Goal: Task Accomplishment & Management: Complete application form

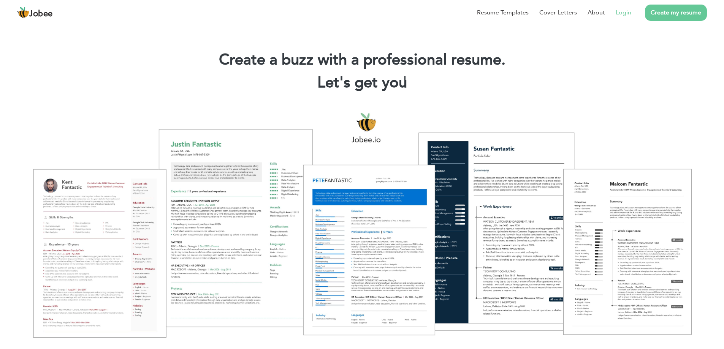
click at [624, 13] on link "Login" at bounding box center [624, 12] width 16 height 9
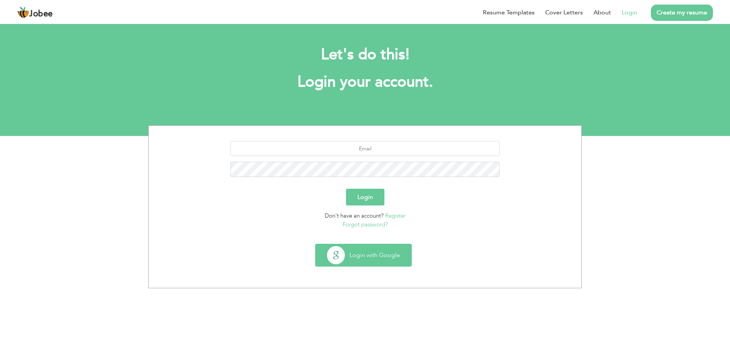
click at [382, 255] on button "Login with Google" at bounding box center [363, 255] width 96 height 22
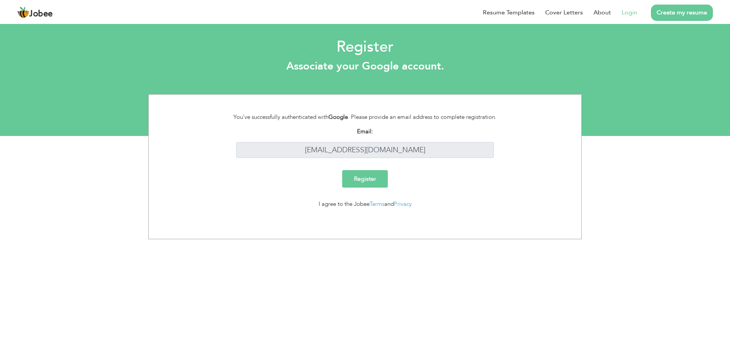
click at [359, 180] on input "Register" at bounding box center [365, 178] width 46 height 17
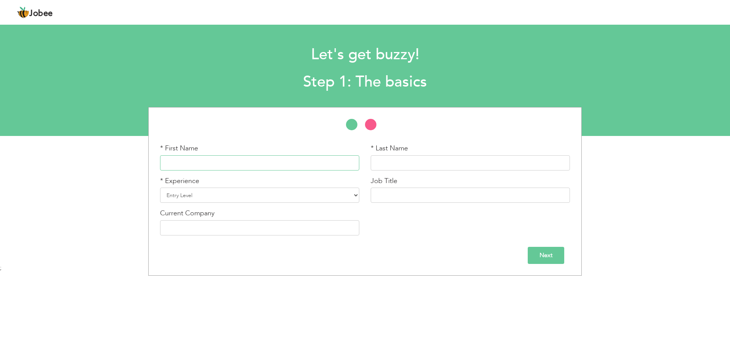
click at [197, 163] on input "text" at bounding box center [259, 162] width 199 height 15
type input "Asad ullah"
click at [386, 158] on input "text" at bounding box center [470, 162] width 199 height 15
type input "Baig"
click at [274, 203] on select "Entry Level Less than 1 Year 1 Year 2 Years 3 Years 4 Years 5 Years 6 Years 7 Y…" at bounding box center [259, 195] width 199 height 15
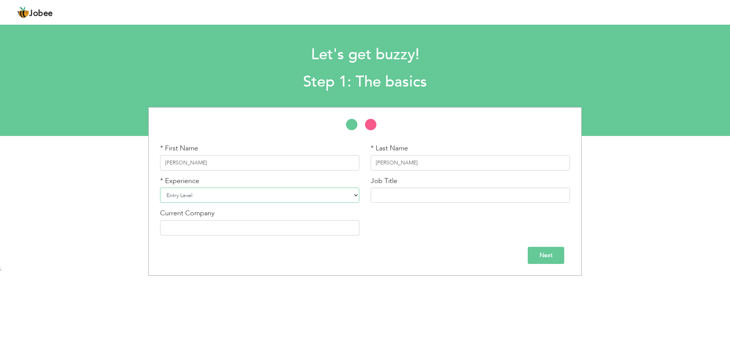
click at [274, 203] on select "Entry Level Less than 1 Year 1 Year 2 Years 3 Years 4 Years 5 Years 6 Years 7 Y…" at bounding box center [259, 195] width 199 height 15
select select "6"
click at [160, 188] on select "Entry Level Less than 1 Year 1 Year 2 Years 3 Years 4 Years 5 Years 6 Years 7 Y…" at bounding box center [259, 195] width 199 height 15
click at [398, 185] on div "Job Title" at bounding box center [470, 189] width 199 height 27
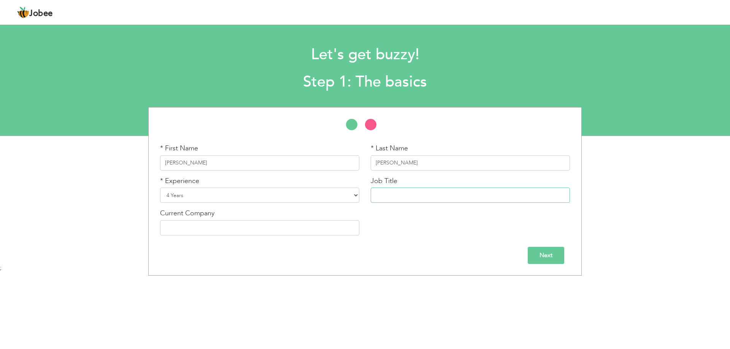
click at [402, 199] on input "text" at bounding box center [470, 195] width 199 height 15
click at [407, 195] on input "SEO Exuctive" at bounding box center [470, 195] width 199 height 15
paste input "execu"
type input "SEO Executive"
click at [275, 231] on input "text" at bounding box center [259, 227] width 199 height 15
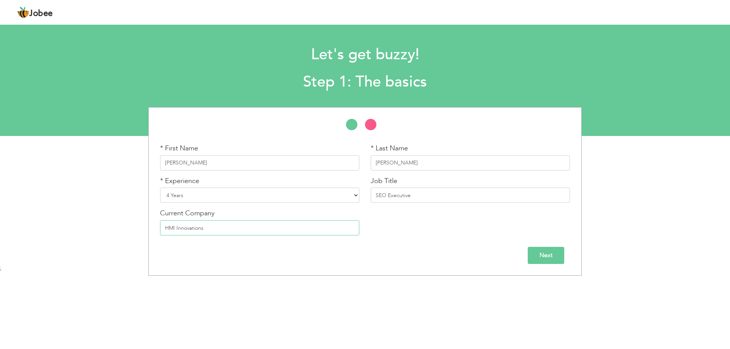
type input "HMI Innovations"
click at [547, 253] on input "Next" at bounding box center [546, 255] width 36 height 17
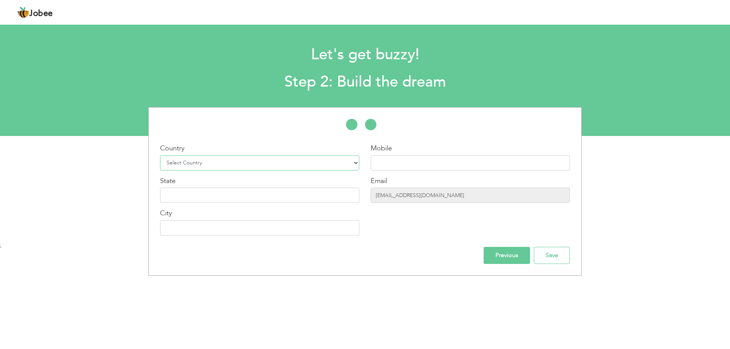
click at [200, 163] on select "Select Country Afghanistan Albania Algeria American Samoa Andorra Angola Anguil…" at bounding box center [259, 162] width 199 height 15
select select "166"
click at [160, 155] on select "Select Country Afghanistan Albania Algeria American Samoa Andorra Angola Anguil…" at bounding box center [259, 162] width 199 height 15
click at [388, 162] on input "text" at bounding box center [470, 162] width 199 height 15
type input "03036601736"
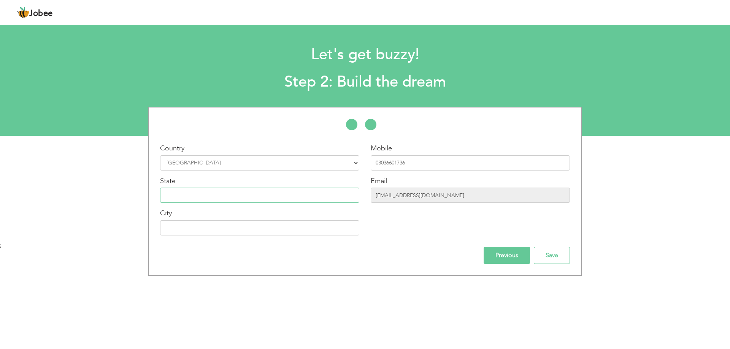
click at [199, 194] on input "text" at bounding box center [259, 195] width 199 height 15
type input "P"
type input "Punjab"
click at [289, 225] on input "text" at bounding box center [259, 227] width 199 height 15
type input "[GEOGRAPHIC_DATA]"
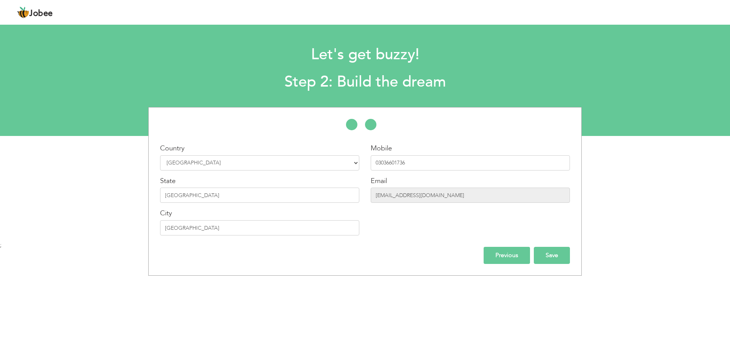
click at [548, 254] on input "Save" at bounding box center [552, 255] width 36 height 17
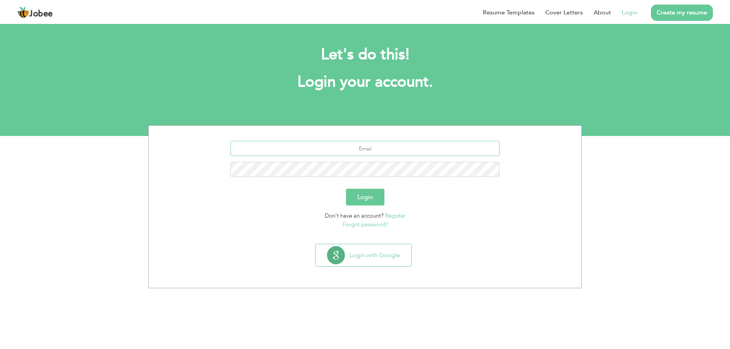
click at [363, 149] on input "text" at bounding box center [364, 148] width 269 height 15
type input "mirzaasad1736@gmail.com"
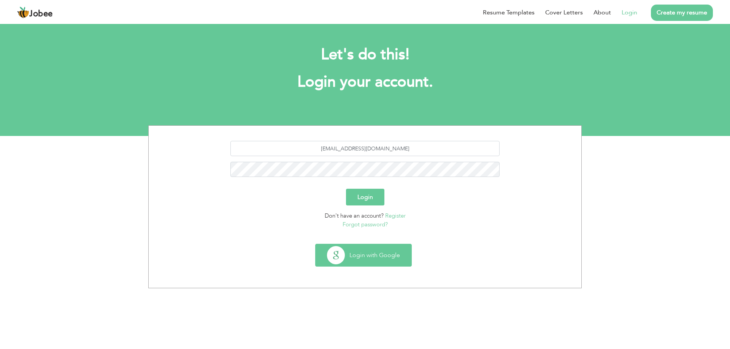
click at [366, 256] on button "Login with Google" at bounding box center [363, 255] width 96 height 22
click at [363, 252] on button "Login with Google" at bounding box center [363, 255] width 96 height 22
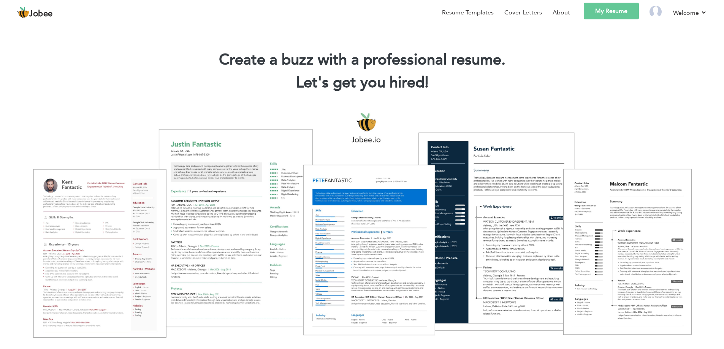
click at [601, 12] on link "My Resume" at bounding box center [611, 11] width 55 height 17
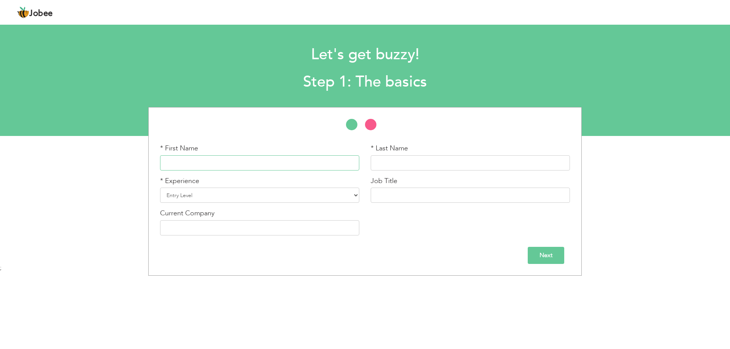
click at [273, 161] on input "text" at bounding box center [259, 162] width 199 height 15
type input "[PERSON_NAME]"
click at [472, 151] on div "* Last Name" at bounding box center [470, 157] width 199 height 27
click at [465, 158] on input "text" at bounding box center [470, 162] width 199 height 15
type input "Baig"
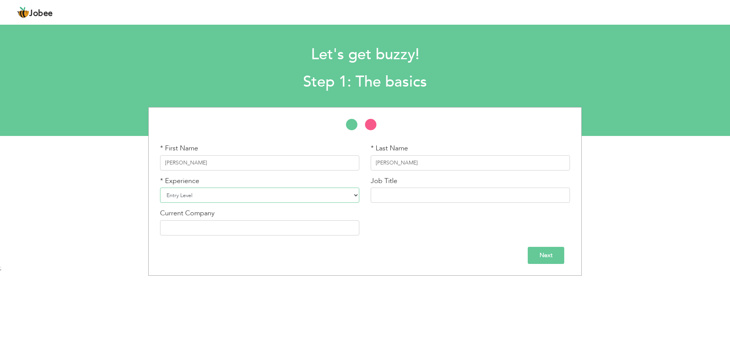
click at [223, 195] on select "Entry Level Less than 1 Year 1 Year 2 Years 3 Years 4 Years 5 Years 6 Years 7 Y…" at bounding box center [259, 195] width 199 height 15
select select "6"
click at [160, 188] on select "Entry Level Less than 1 Year 1 Year 2 Years 3 Years 4 Years 5 Years 6 Years 7 Y…" at bounding box center [259, 195] width 199 height 15
click at [395, 190] on input "text" at bounding box center [470, 195] width 199 height 15
type input "SEO Executive"
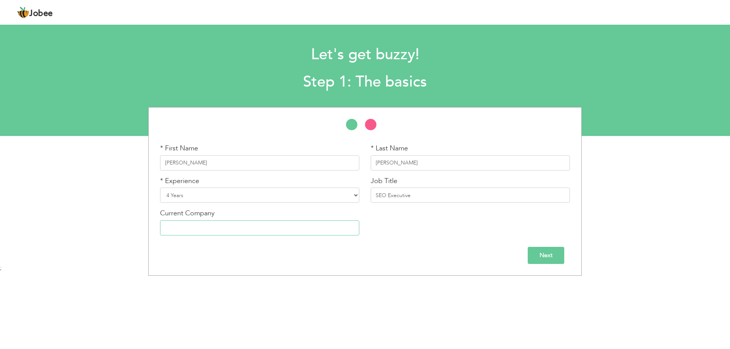
click at [256, 231] on input "text" at bounding box center [259, 227] width 199 height 15
type input "HMI Innovations"
click at [547, 253] on input "Next" at bounding box center [546, 255] width 36 height 17
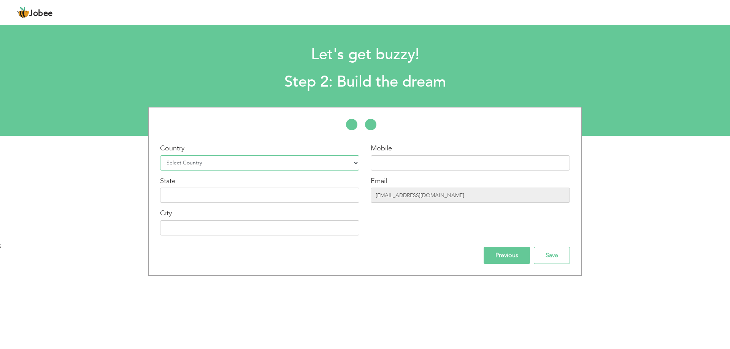
click at [257, 166] on select "Select Country Afghanistan Albania Algeria American Samoa Andorra Angola Anguil…" at bounding box center [259, 162] width 199 height 15
select select "166"
click at [160, 155] on select "Select Country Afghanistan Albania Algeria American Samoa Andorra Angola Anguil…" at bounding box center [259, 162] width 199 height 15
click at [383, 168] on input "text" at bounding box center [470, 162] width 199 height 15
type input "03036601736"
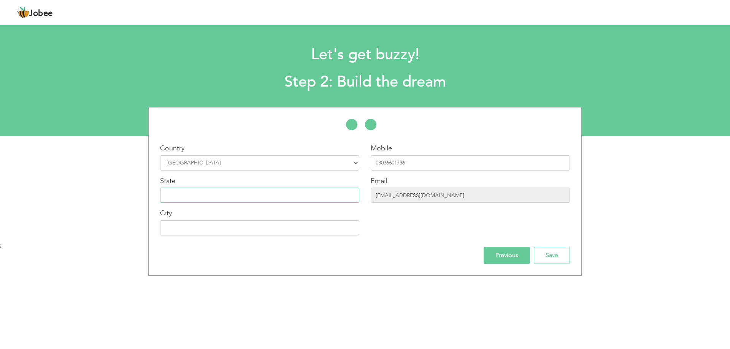
click at [262, 192] on input "text" at bounding box center [259, 195] width 199 height 15
type input "Punjab"
click at [215, 227] on input "text" at bounding box center [259, 227] width 199 height 15
type input "[GEOGRAPHIC_DATA]"
click at [555, 254] on input "Save" at bounding box center [552, 255] width 36 height 17
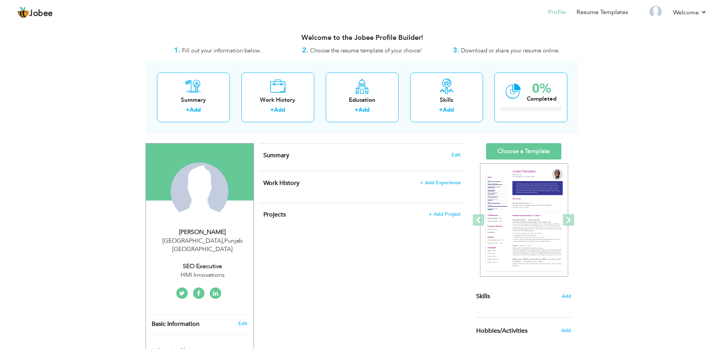
drag, startPoint x: 297, startPoint y: 153, endPoint x: 265, endPoint y: 151, distance: 32.4
click at [265, 152] on h4 "Summary Edit" at bounding box center [361, 156] width 197 height 8
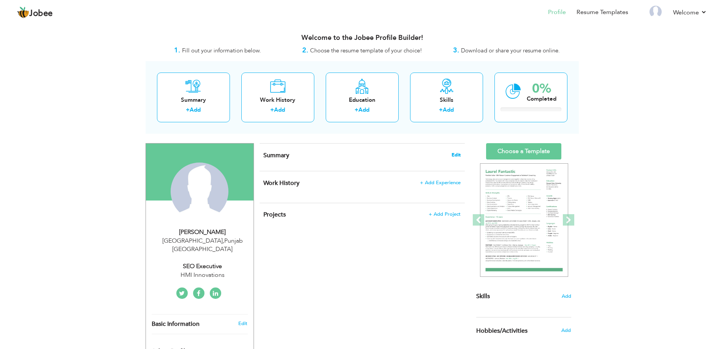
click at [457, 154] on span "Edit" at bounding box center [456, 154] width 9 height 5
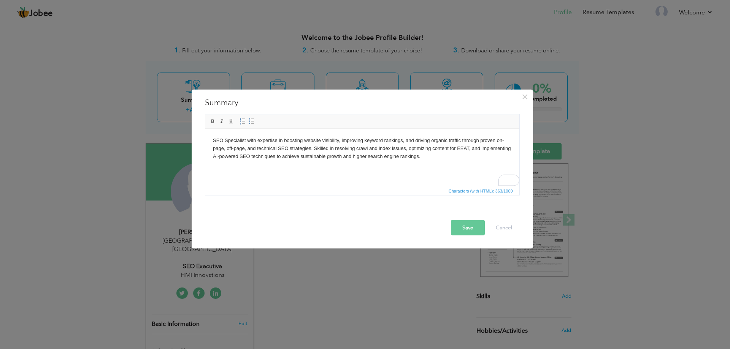
click at [466, 230] on button "Save" at bounding box center [468, 227] width 34 height 15
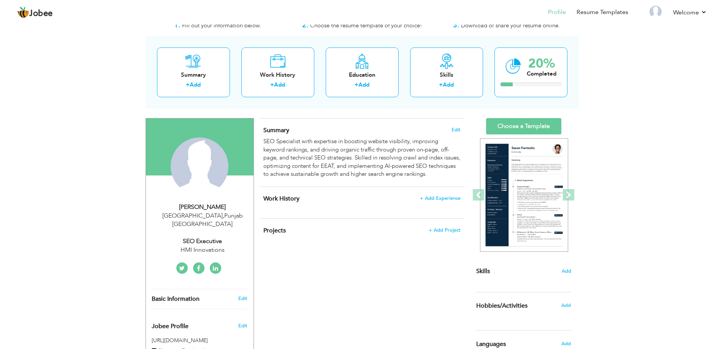
scroll to position [38, 0]
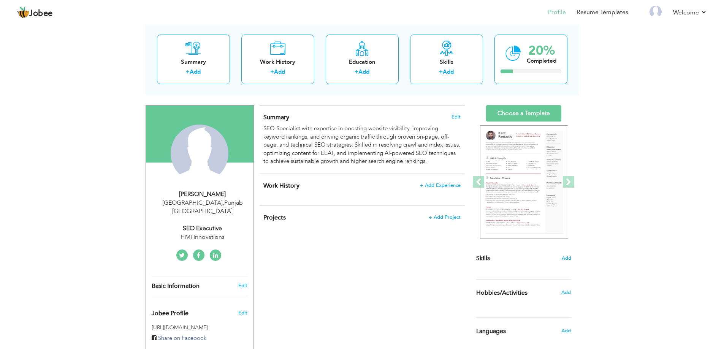
drag, startPoint x: 292, startPoint y: 187, endPoint x: 263, endPoint y: 185, distance: 28.9
click at [263, 185] on h4 "Work History + Add Experience" at bounding box center [361, 186] width 197 height 8
click at [433, 188] on span "+ Add Experience" at bounding box center [440, 185] width 41 height 5
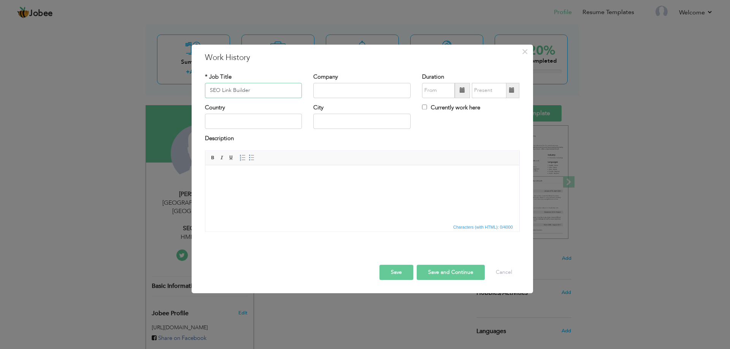
type input "SEO Link Builder"
click at [338, 94] on input "text" at bounding box center [361, 90] width 97 height 15
type input "Crysto Technologies"
click at [277, 123] on input "text" at bounding box center [253, 121] width 97 height 15
type input "[GEOGRAPHIC_DATA]"
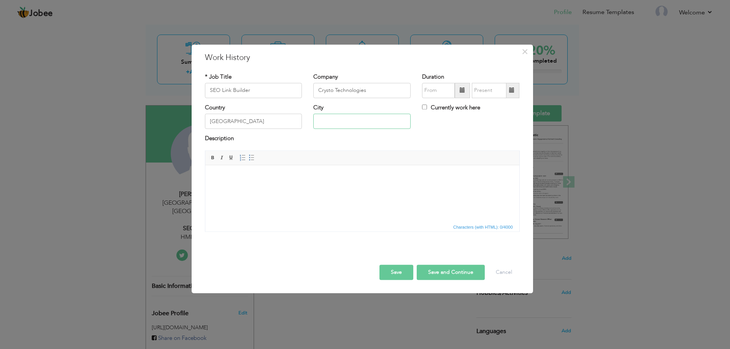
click at [326, 120] on input "text" at bounding box center [361, 121] width 97 height 15
type input "[GEOGRAPHIC_DATA]"
click at [430, 93] on input "09/2025" at bounding box center [438, 90] width 33 height 15
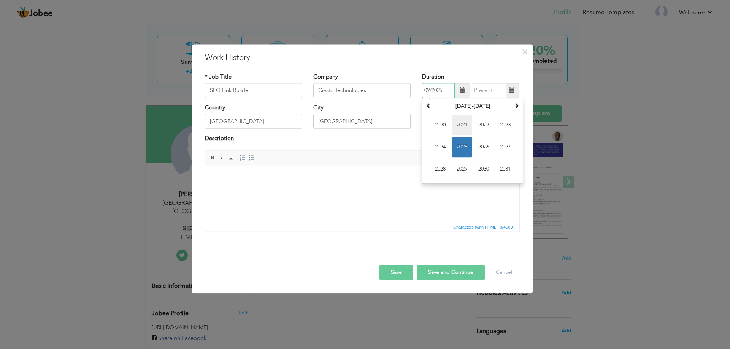
click at [462, 126] on span "2021" at bounding box center [462, 125] width 21 height 21
click at [505, 148] on span "Aug" at bounding box center [505, 147] width 21 height 21
type input "08/2021"
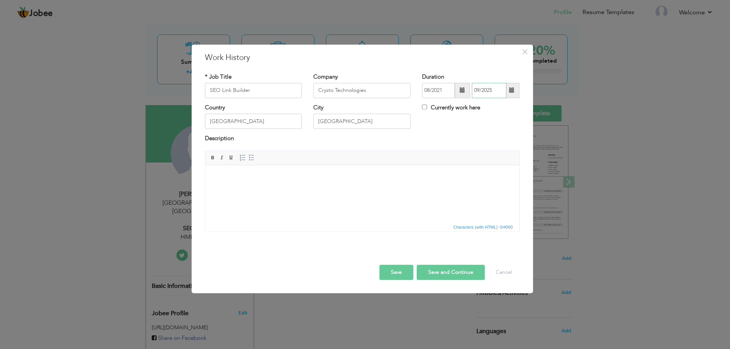
click at [488, 92] on input "09/2025" at bounding box center [489, 90] width 35 height 15
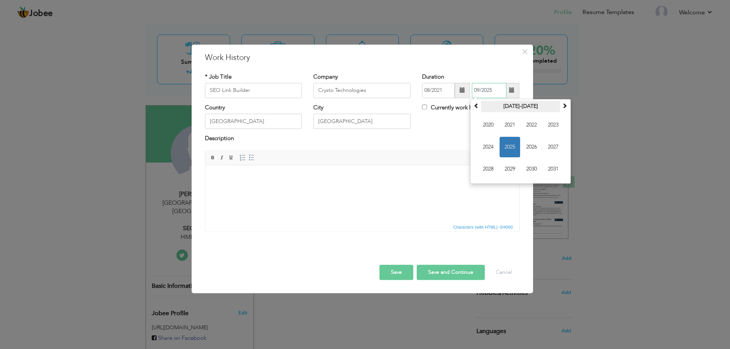
click at [515, 109] on th "[DATE]-[DATE]" at bounding box center [520, 106] width 79 height 11
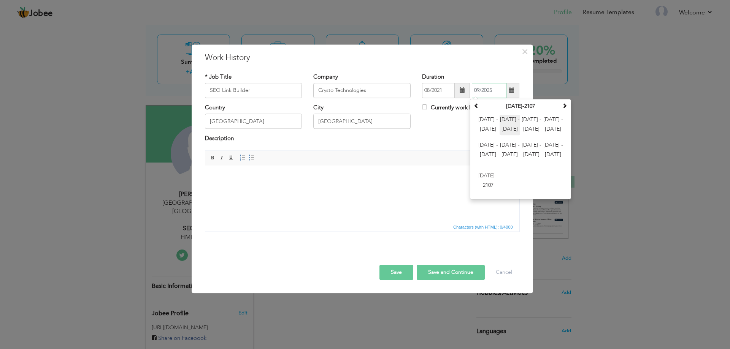
click at [507, 131] on span "[DATE] - [DATE]" at bounding box center [509, 125] width 21 height 21
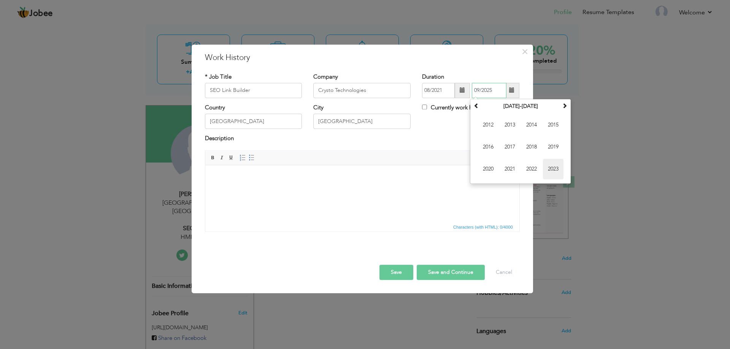
click at [556, 171] on span "2023" at bounding box center [553, 169] width 21 height 21
click at [523, 105] on th "2023" at bounding box center [520, 106] width 79 height 11
click at [494, 90] on input "09/2025" at bounding box center [489, 90] width 35 height 15
click at [479, 91] on input "09/2023" at bounding box center [489, 90] width 35 height 15
type input "09/2023"
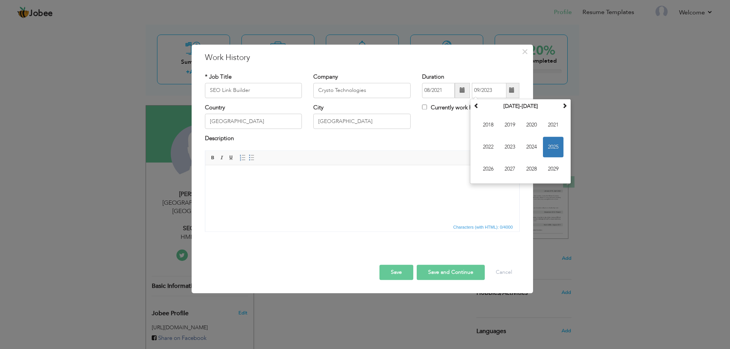
click at [458, 145] on div "Description" at bounding box center [362, 143] width 326 height 16
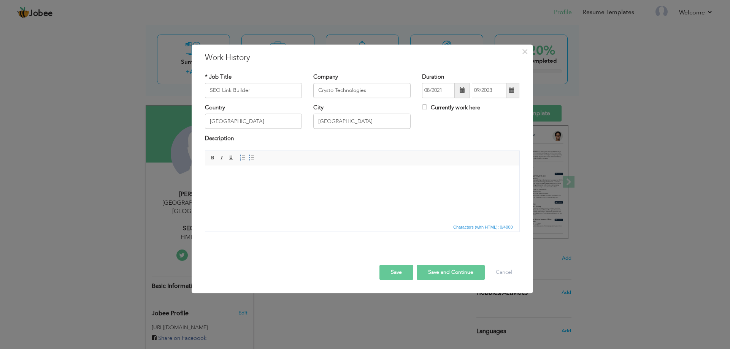
click at [314, 189] on html at bounding box center [362, 176] width 314 height 23
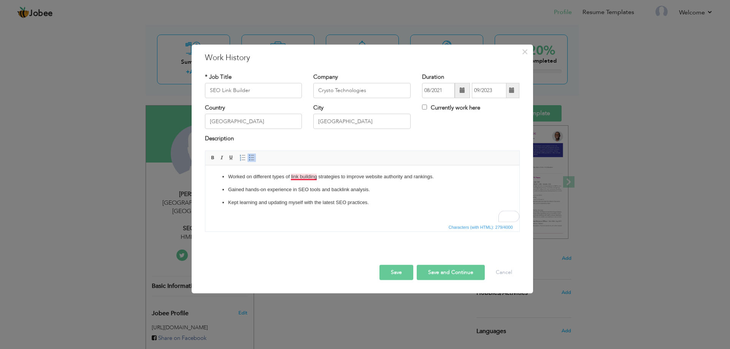
click at [298, 174] on p "Worked on different types of link building strategies to improve website author…" at bounding box center [362, 177] width 268 height 8
click at [292, 204] on p "Kept learning and updating myself with the latest SEO practices." at bounding box center [362, 203] width 268 height 8
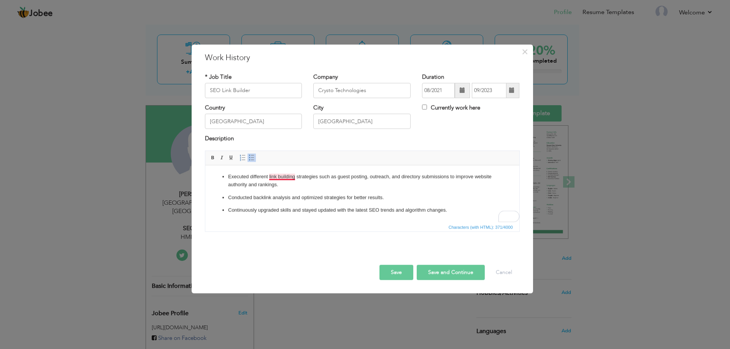
click at [280, 177] on p "Executed different link building strategies such as guest posting, outreach, an…" at bounding box center [362, 181] width 268 height 16
click at [399, 272] on button "Save" at bounding box center [396, 272] width 34 height 15
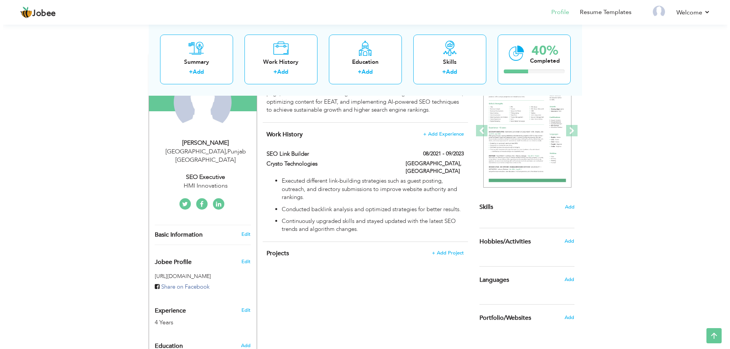
scroll to position [76, 0]
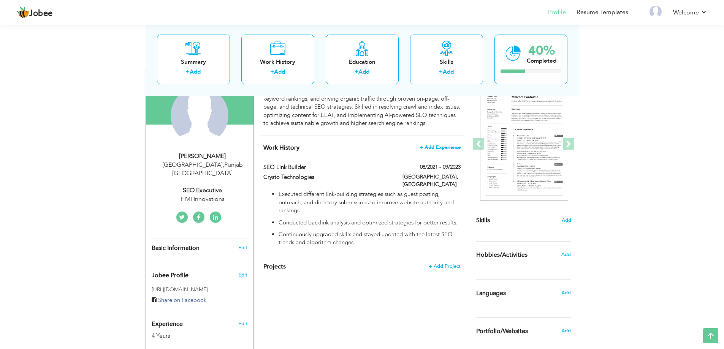
click at [447, 147] on span "+ Add Experience" at bounding box center [440, 147] width 41 height 5
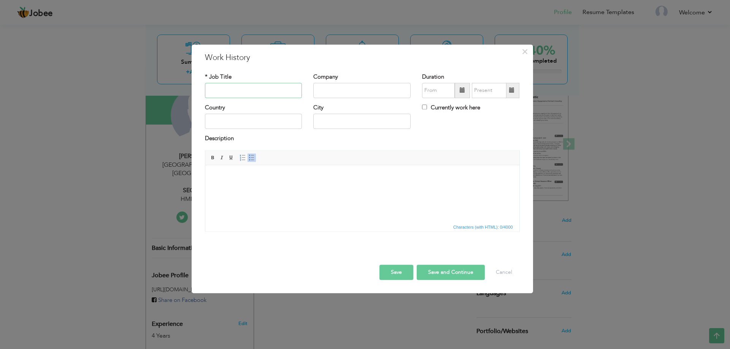
click at [233, 92] on input "text" at bounding box center [253, 90] width 97 height 15
drag, startPoint x: 245, startPoint y: 88, endPoint x: 230, endPoint y: 94, distance: 16.0
click at [220, 90] on input "SEO Assistent" at bounding box center [253, 90] width 97 height 15
paste input "assista"
type input "SEO Assistant & Project Manager"
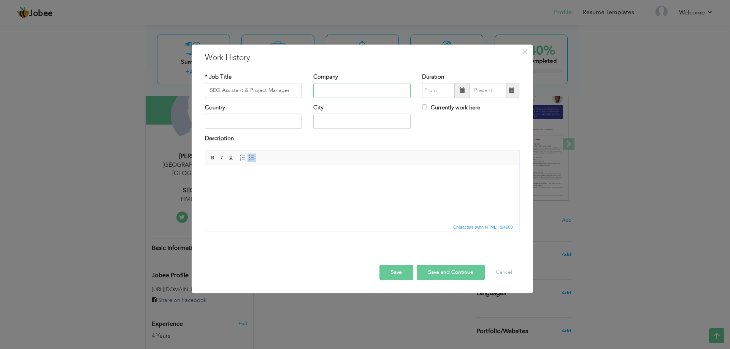
click at [323, 90] on input "text" at bounding box center [361, 90] width 97 height 15
type input "HMI Innovations"
click at [272, 125] on input "text" at bounding box center [253, 121] width 97 height 15
type input "[GEOGRAPHIC_DATA]"
click at [317, 126] on input "text" at bounding box center [361, 121] width 97 height 15
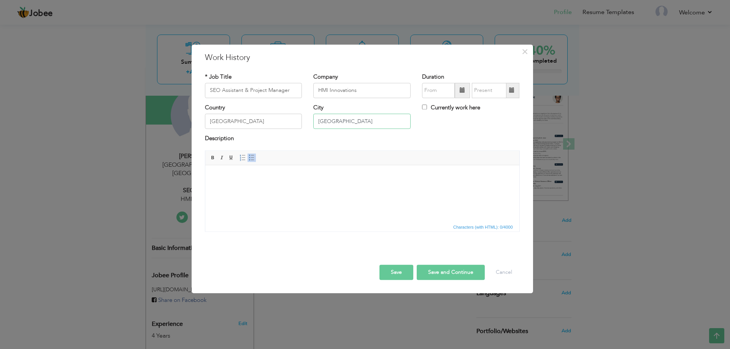
type input "[GEOGRAPHIC_DATA]"
click at [431, 93] on input "text" at bounding box center [438, 90] width 33 height 15
drag, startPoint x: 392, startPoint y: 62, endPoint x: 376, endPoint y: 99, distance: 40.2
click at [376, 99] on div "× Work History * Job Title SEO Assistant & Project Manager Company HMI Innovati…" at bounding box center [362, 168] width 341 height 249
click at [523, 51] on span "×" at bounding box center [524, 52] width 6 height 14
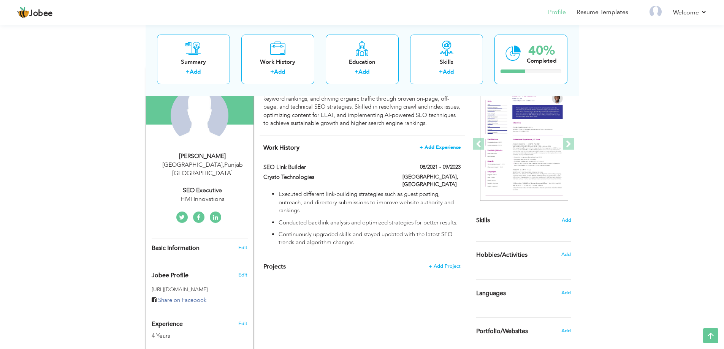
click at [437, 147] on span "+ Add Experience" at bounding box center [440, 147] width 41 height 5
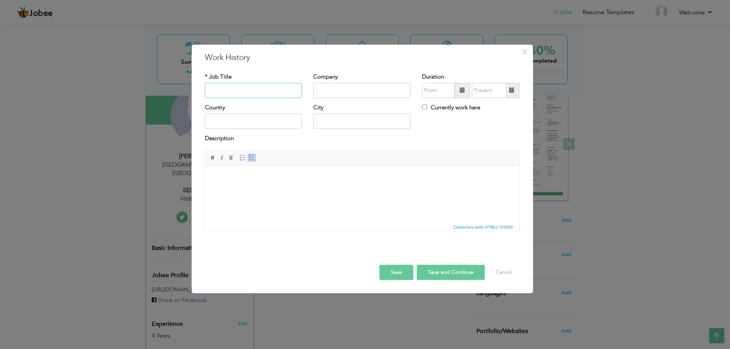
click at [260, 90] on input "text" at bounding box center [253, 90] width 97 height 15
paste input "assistant"
click at [257, 90] on input "SEO Assistant" at bounding box center [253, 90] width 97 height 15
type input "SEO Assistant & Project Manager"
click at [326, 90] on input "text" at bounding box center [361, 90] width 97 height 15
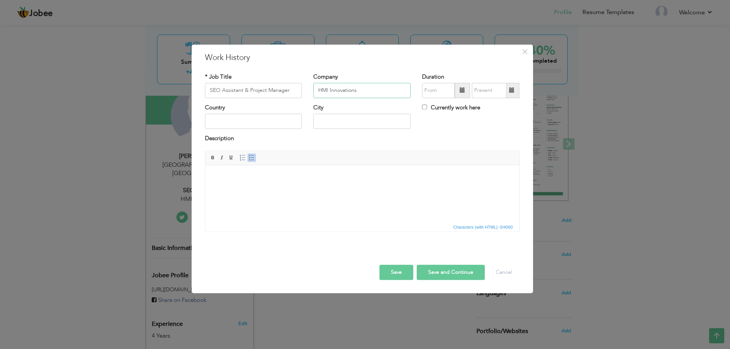
type input "HMI Innovations"
drag, startPoint x: 256, startPoint y: 113, endPoint x: 256, endPoint y: 120, distance: 7.2
click at [256, 113] on div "Country" at bounding box center [253, 116] width 97 height 25
click at [256, 120] on input "text" at bounding box center [253, 121] width 97 height 15
type input "[GEOGRAPHIC_DATA]"
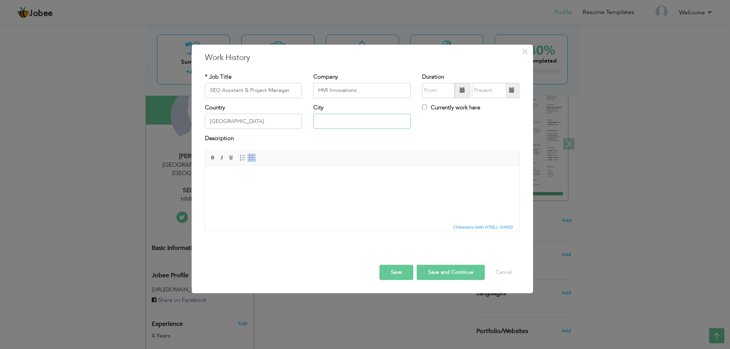
click at [331, 127] on input "text" at bounding box center [361, 121] width 97 height 15
type input "[GEOGRAPHIC_DATA]"
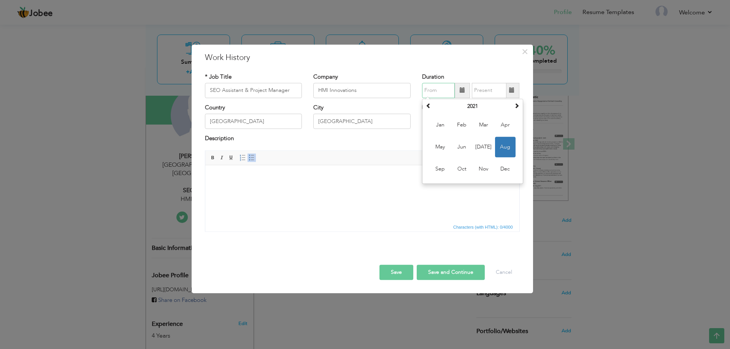
click at [425, 91] on input "text" at bounding box center [438, 90] width 33 height 15
click at [472, 103] on th "2021" at bounding box center [472, 106] width 79 height 11
click at [506, 146] on span "2023" at bounding box center [505, 147] width 21 height 21
click at [454, 168] on span "Oct" at bounding box center [462, 169] width 21 height 21
type input "10/2023"
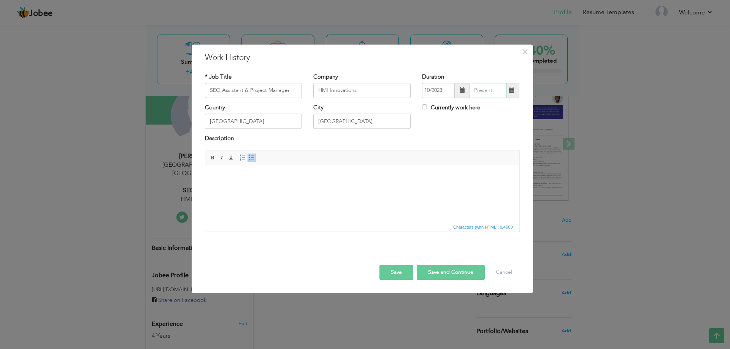
click at [488, 90] on input "text" at bounding box center [489, 90] width 35 height 15
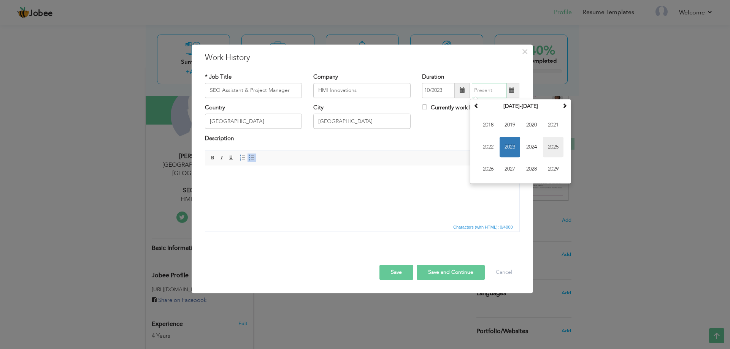
click at [555, 148] on span "2025" at bounding box center [553, 147] width 21 height 21
click at [444, 143] on div "Description" at bounding box center [362, 140] width 315 height 10
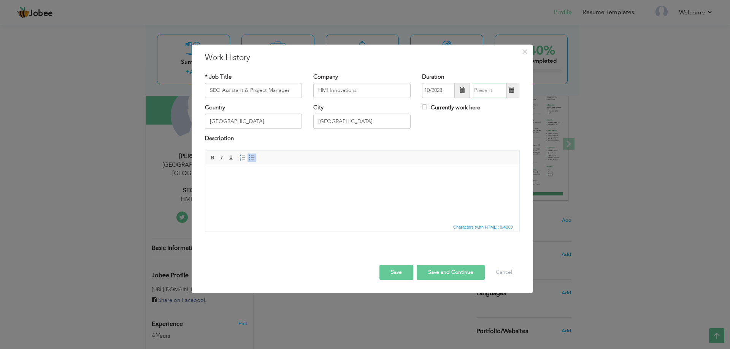
click at [483, 87] on input "text" at bounding box center [489, 90] width 35 height 15
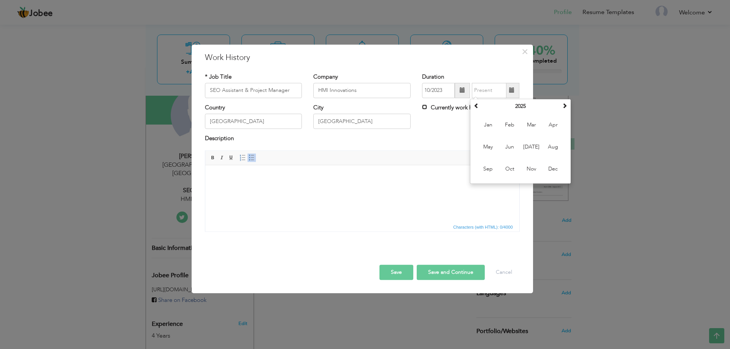
click at [422, 108] on input "Currently work here" at bounding box center [424, 107] width 5 height 5
checkbox input "true"
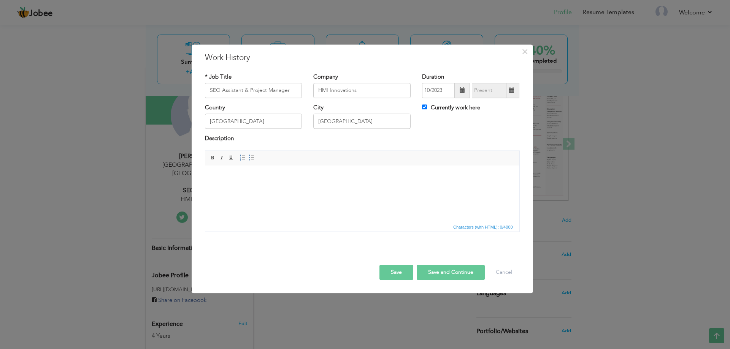
click at [293, 189] on html at bounding box center [362, 176] width 314 height 23
click at [281, 189] on html at bounding box center [362, 176] width 314 height 23
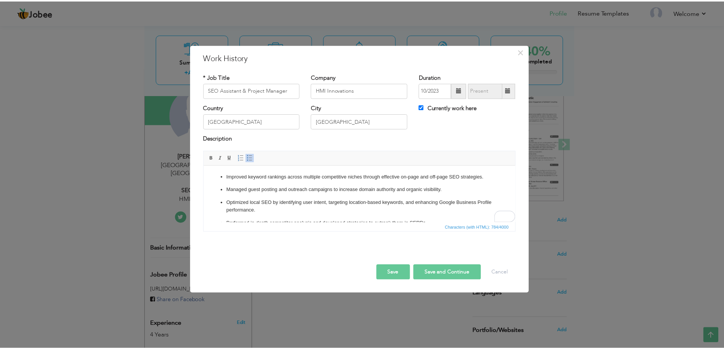
scroll to position [0, 0]
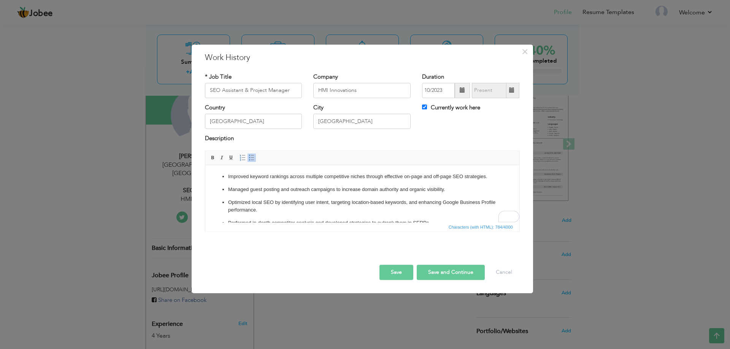
click at [391, 275] on button "Save" at bounding box center [396, 272] width 34 height 15
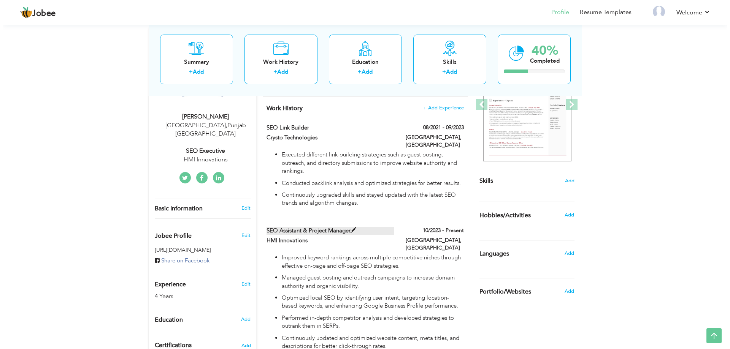
scroll to position [192, 0]
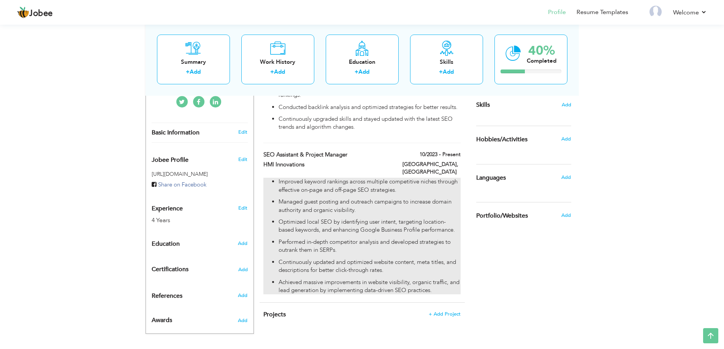
click at [413, 238] on p "Performed in-depth competitor analysis and developed strategies to outrank them…" at bounding box center [370, 246] width 182 height 16
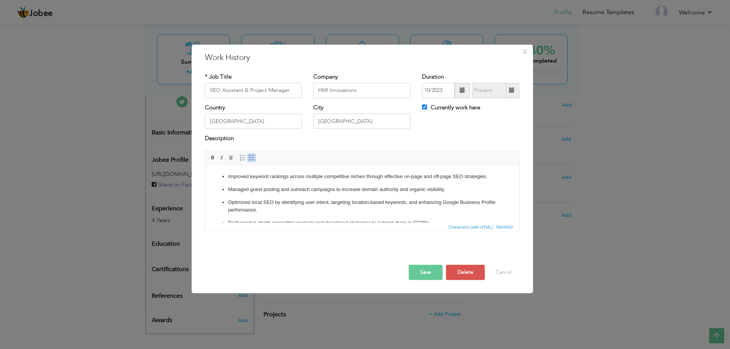
click at [339, 194] on ul "Improved keyword rankings across multiple competitive niches through effective …" at bounding box center [361, 217] width 299 height 88
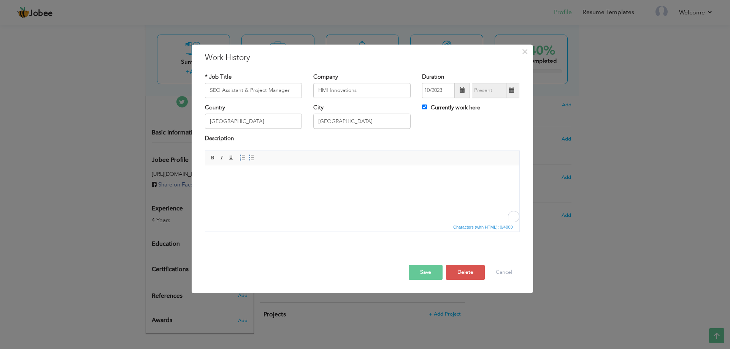
scroll to position [50, 0]
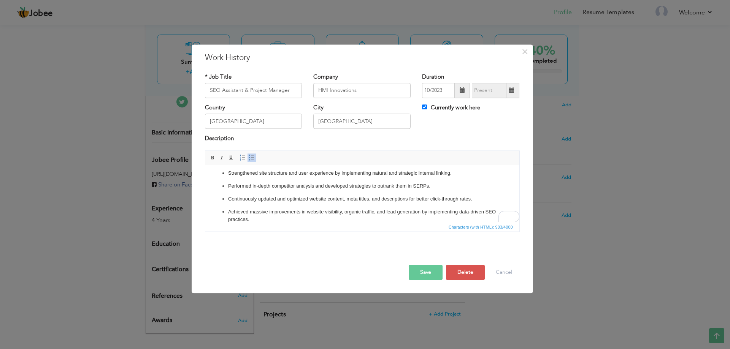
click at [422, 272] on button "Save" at bounding box center [426, 272] width 34 height 15
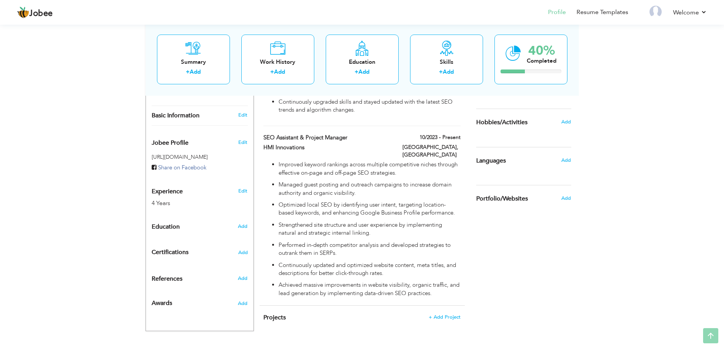
scroll to position [212, 0]
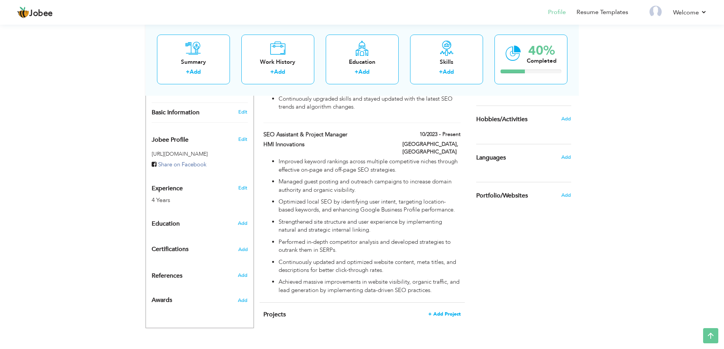
click at [447, 312] on span "+ Add Project" at bounding box center [444, 314] width 32 height 5
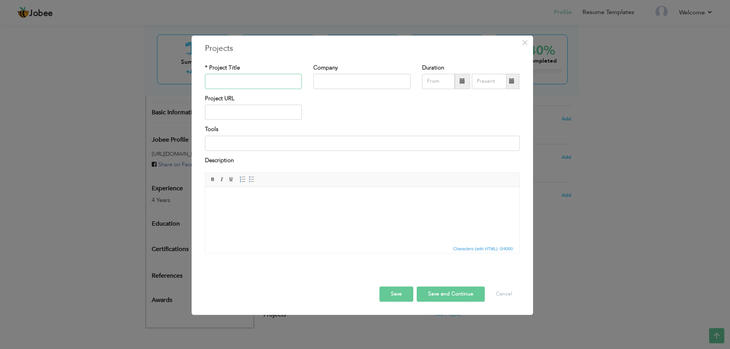
click at [242, 81] on input "text" at bounding box center [253, 81] width 97 height 15
type input "GMT Home Services"
click at [334, 81] on input "text" at bounding box center [361, 81] width 97 height 15
type input "HMI Innovations"
click at [268, 115] on input "text" at bounding box center [253, 112] width 97 height 15
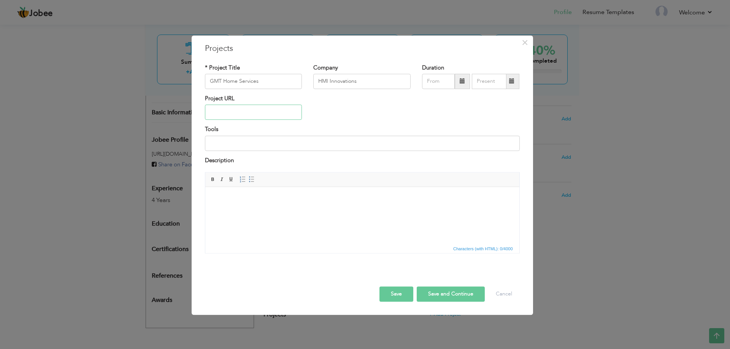
paste input "[URL][DOMAIN_NAME]"
type input "[URL][DOMAIN_NAME]"
click at [433, 81] on input "09/2025" at bounding box center [438, 81] width 33 height 15
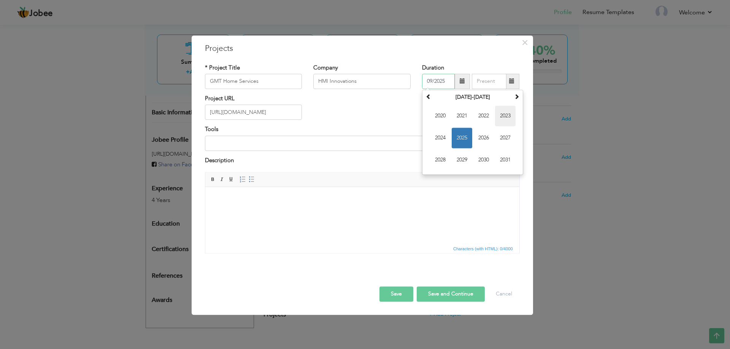
click at [503, 116] on span "2023" at bounding box center [505, 116] width 21 height 21
click at [470, 98] on th "2023" at bounding box center [472, 97] width 79 height 11
click at [446, 82] on input "09/2025" at bounding box center [438, 81] width 33 height 15
type input "09/2023"
click at [401, 108] on div "Project URL [URL][DOMAIN_NAME]" at bounding box center [362, 110] width 326 height 31
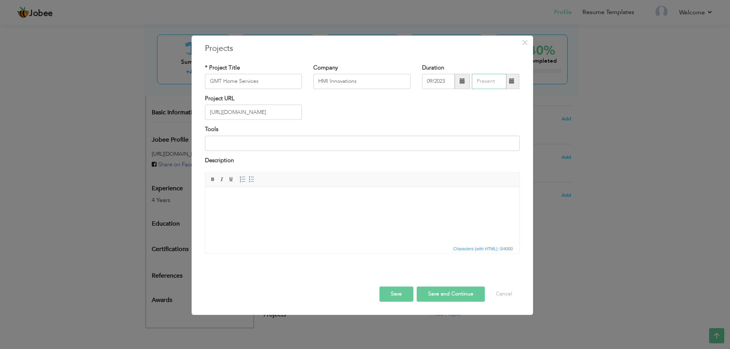
type input "09/2025"
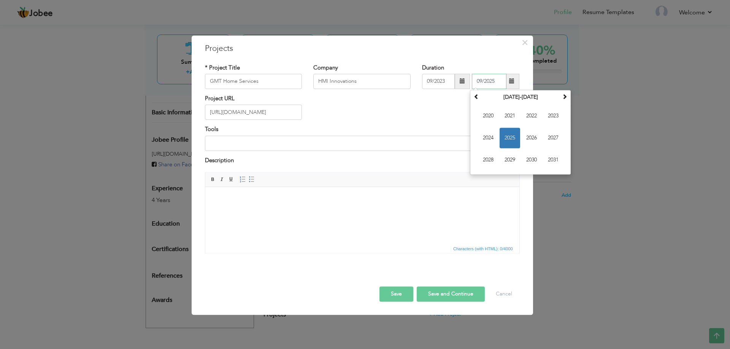
click at [494, 83] on input "09/2025" at bounding box center [489, 81] width 35 height 15
click at [508, 139] on span "2025" at bounding box center [509, 138] width 21 height 21
click at [431, 108] on div "Project URL [URL][DOMAIN_NAME]" at bounding box center [362, 110] width 326 height 31
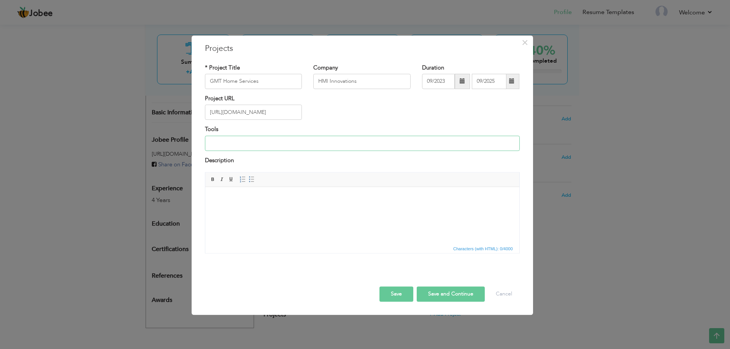
click at [325, 141] on input at bounding box center [362, 143] width 315 height 15
click at [458, 54] on h3 "Projects" at bounding box center [362, 48] width 315 height 11
click at [521, 37] on span "×" at bounding box center [524, 43] width 6 height 14
